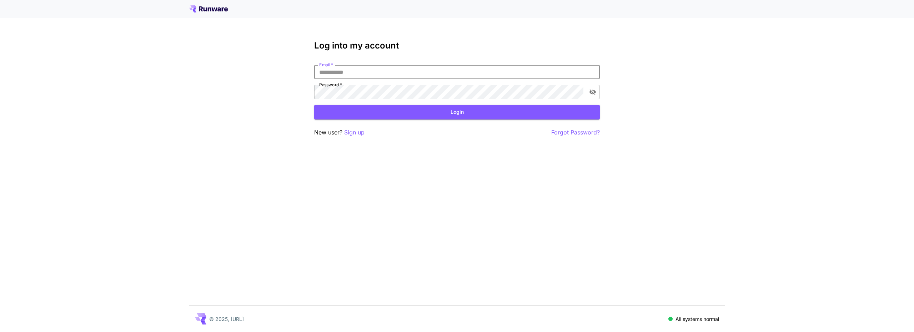
click at [504, 72] on input "Email   *" at bounding box center [457, 72] width 286 height 14
type input "**********"
click at [457, 112] on button "Login" at bounding box center [457, 112] width 286 height 15
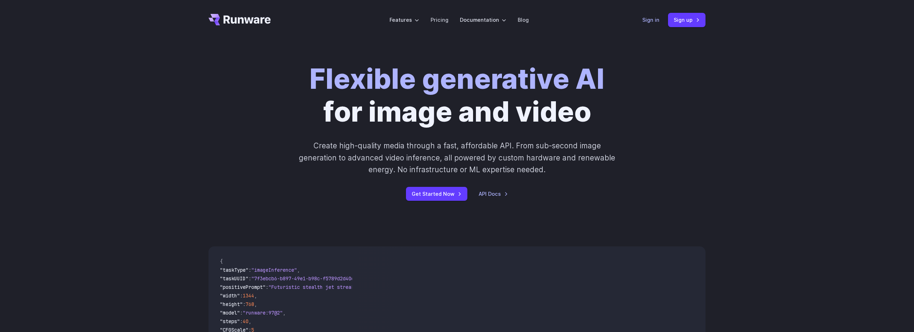
click at [652, 21] on link "Sign in" at bounding box center [650, 20] width 17 height 8
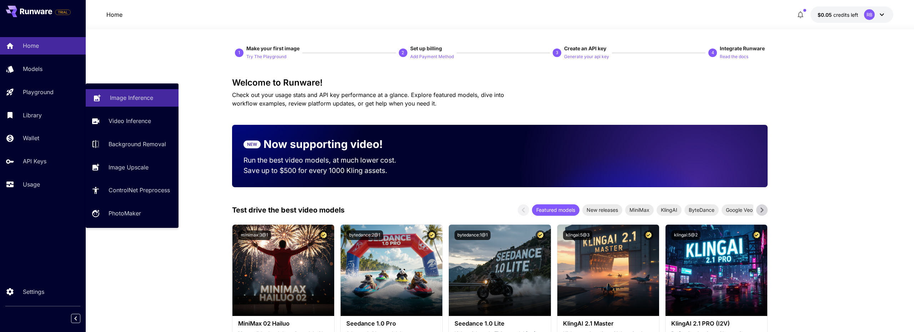
click at [125, 100] on p "Image Inference" at bounding box center [131, 98] width 43 height 9
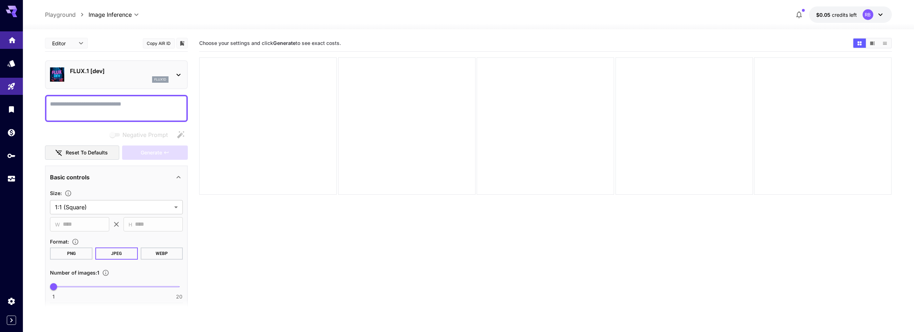
click at [10, 44] on link at bounding box center [11, 39] width 23 height 17
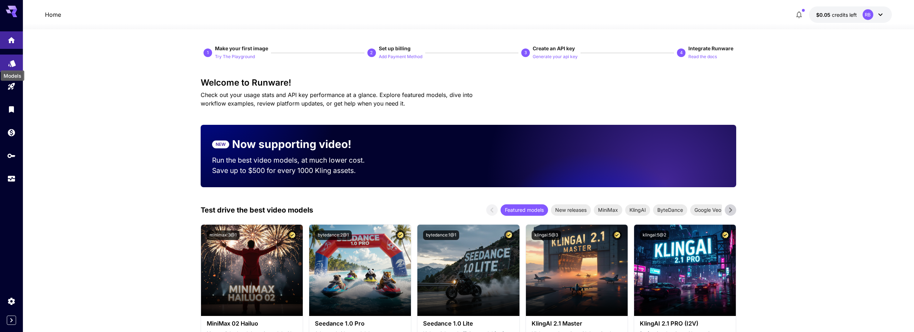
click at [14, 64] on icon "Models" at bounding box center [11, 61] width 7 height 7
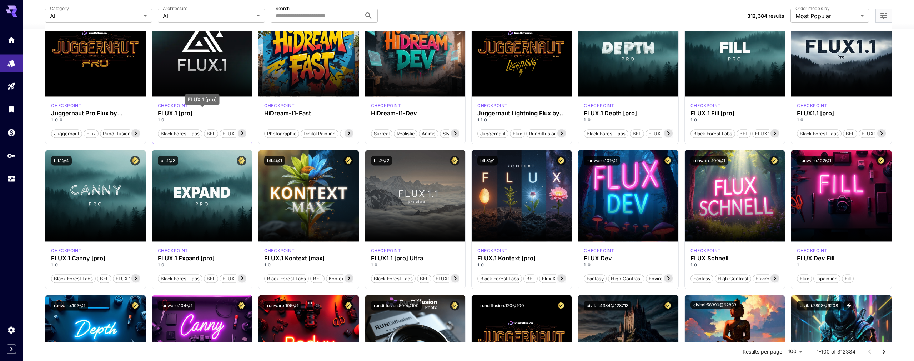
scroll to position [124, 0]
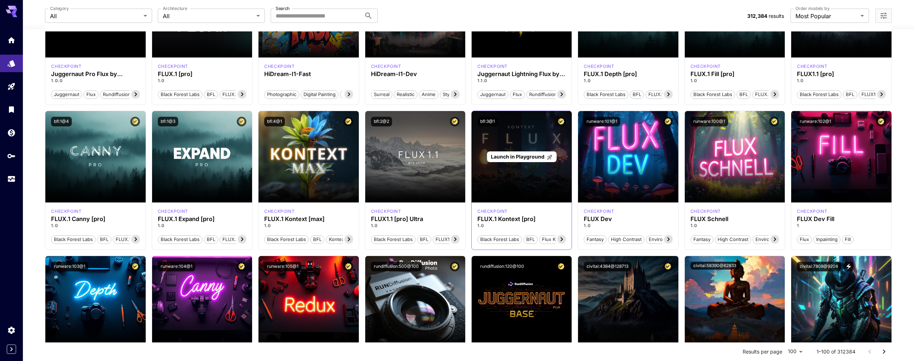
click at [498, 185] on div "Launch in Playground" at bounding box center [522, 156] width 100 height 91
click at [526, 159] on span "Launch in Playground" at bounding box center [518, 157] width 54 height 6
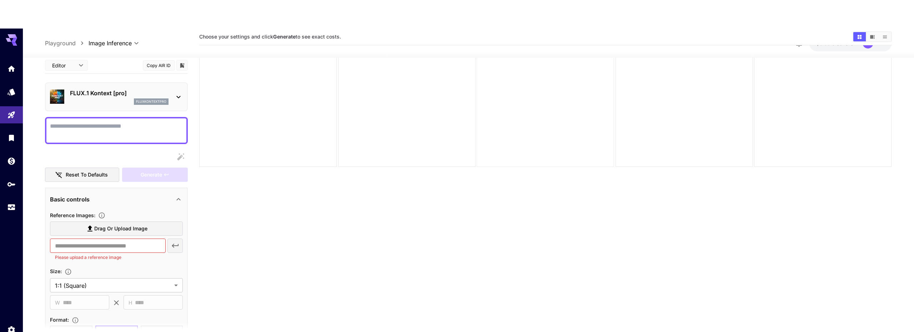
scroll to position [28, 0]
